Goal: Information Seeking & Learning: Understand process/instructions

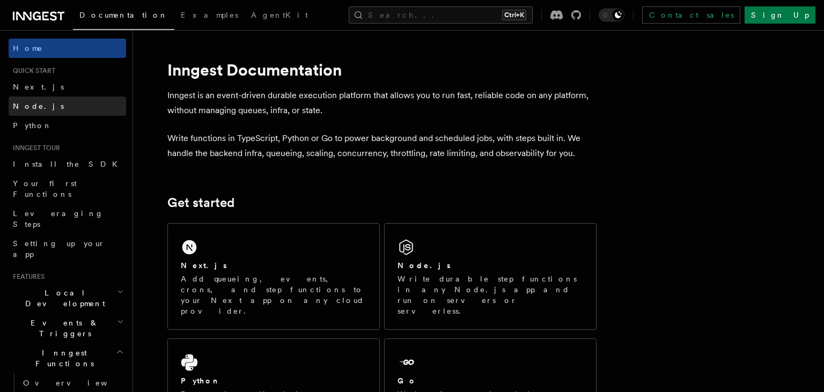
click at [31, 102] on span "Node.js" at bounding box center [38, 106] width 51 height 9
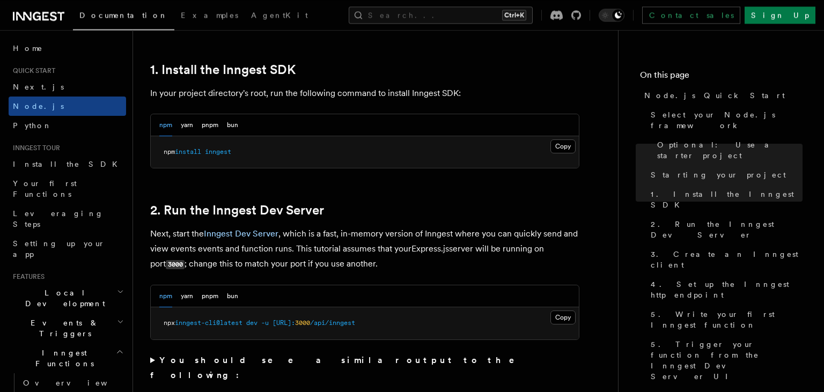
scroll to position [680, 0]
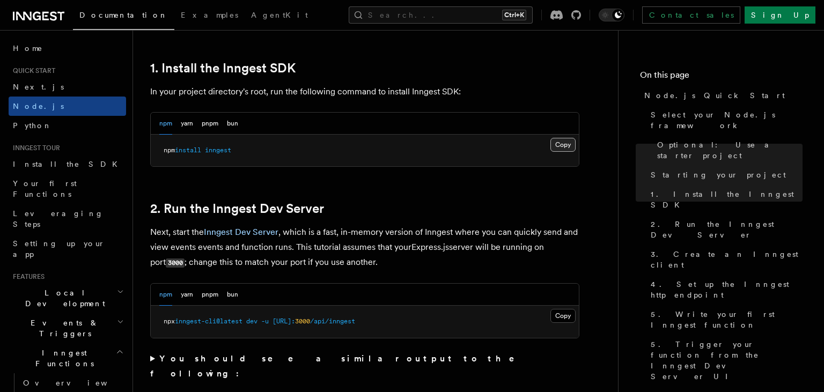
click at [563, 146] on button "Copy Copied" at bounding box center [562, 145] width 25 height 14
click at [550, 138] on button "Copy Copied" at bounding box center [562, 145] width 25 height 14
click at [245, 70] on link "1. Install the Inngest SDK" at bounding box center [222, 68] width 145 height 15
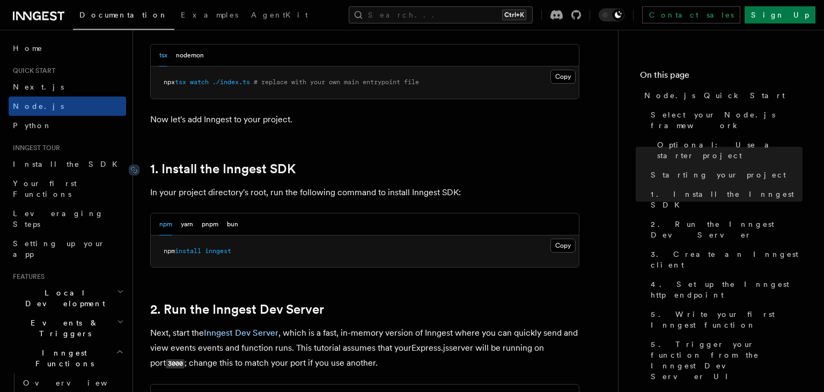
scroll to position [576, 0]
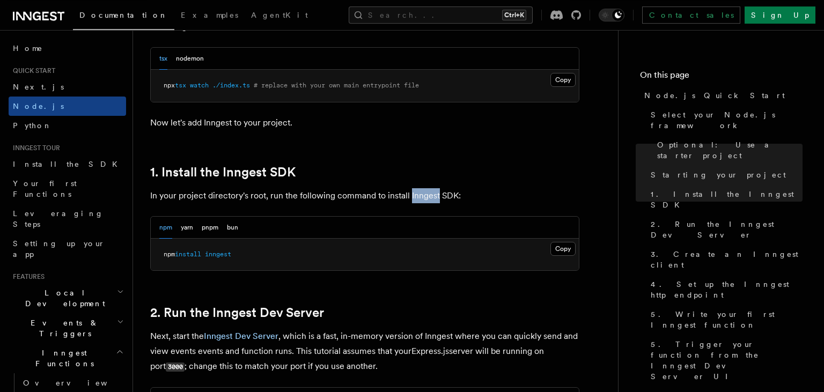
drag, startPoint x: 411, startPoint y: 194, endPoint x: 438, endPoint y: 198, distance: 26.6
click at [438, 198] on p "In your project directory's root, run the following command to install Inngest …" at bounding box center [364, 195] width 429 height 15
copy p "Inngest"
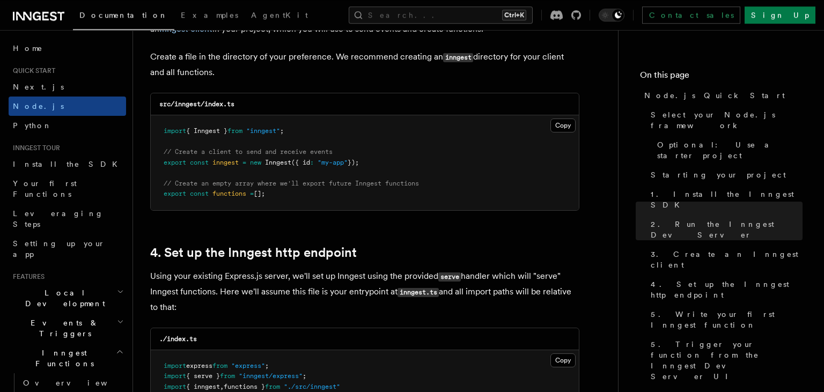
scroll to position [1429, 0]
drag, startPoint x: 370, startPoint y: 163, endPoint x: 161, endPoint y: 156, distance: 208.3
click at [161, 156] on pre "import { Inngest } from "inngest" ; // Create a client to send and receive even…" at bounding box center [365, 161] width 428 height 95
copy code "// Create a client to send and receive events export const inngest = new Innges…"
drag, startPoint x: 163, startPoint y: 183, endPoint x: 286, endPoint y: 203, distance: 125.1
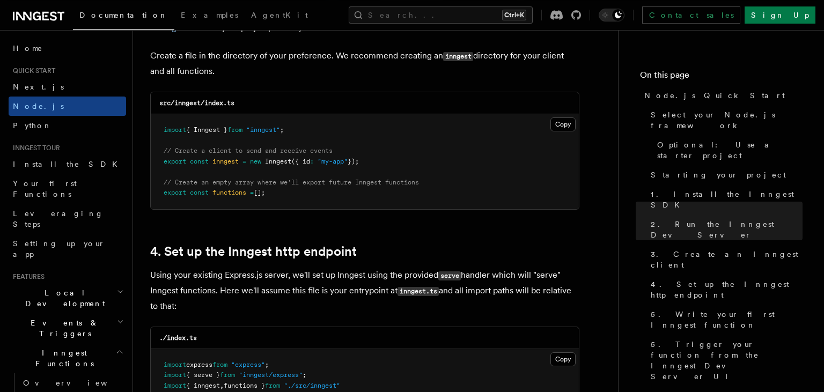
click at [286, 203] on pre "import { Inngest } from "inngest" ; // Create a client to send and receive even…" at bounding box center [365, 161] width 428 height 95
copy code "// Create an empty array where we'll export future Inngest functions export con…"
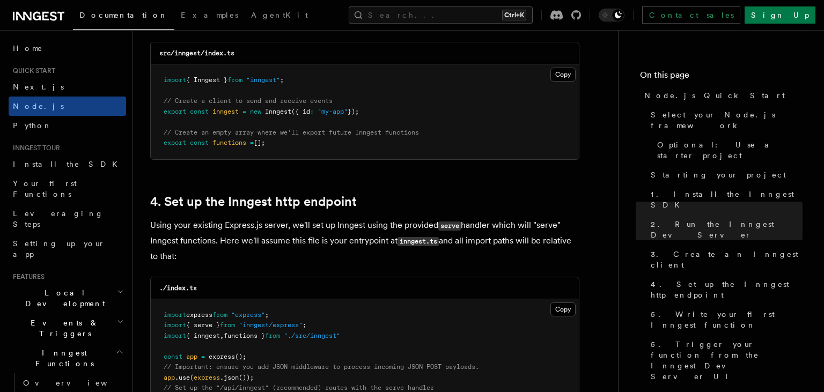
scroll to position [1655, 0]
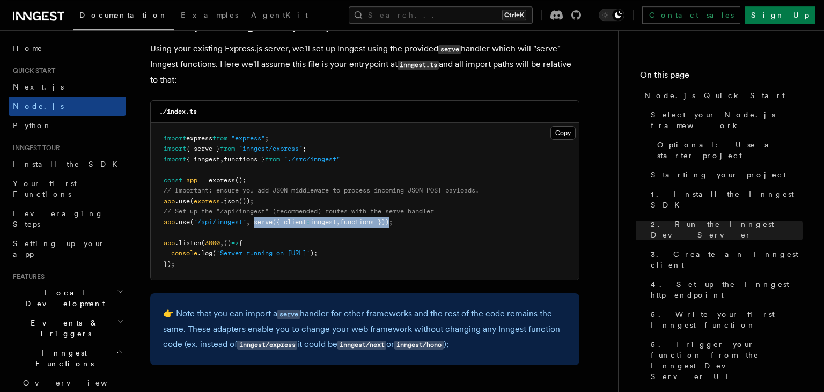
drag, startPoint x: 256, startPoint y: 224, endPoint x: 398, endPoint y: 227, distance: 141.7
click at [393, 226] on span "app .use ( "/api/inngest" , serve ({ client : inngest , functions }));" at bounding box center [278, 222] width 229 height 8
copy span "serve ({ client : inngest , functions })"
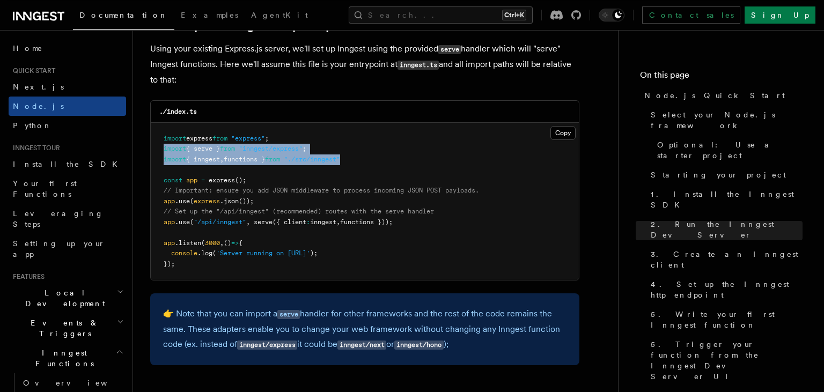
drag, startPoint x: 163, startPoint y: 150, endPoint x: 362, endPoint y: 166, distance: 199.7
click at [362, 166] on pre "import express from "express" ; import { serve } from "inngest/express" ; impor…" at bounding box center [365, 202] width 428 height 158
copy code "import { serve } from "inngest/express" ; import { inngest , functions } from "…"
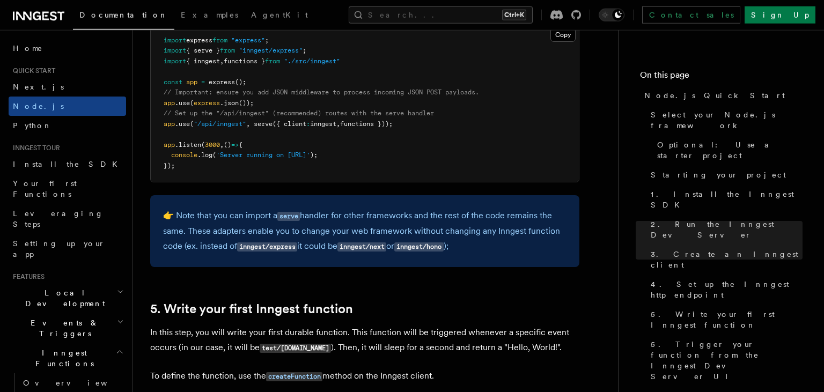
scroll to position [1661, 0]
